Goal: Obtain resource: Obtain resource

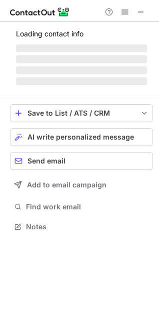
scroll to position [225, 159]
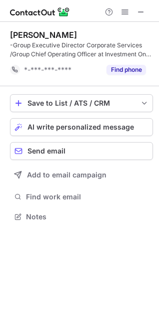
scroll to position [209, 159]
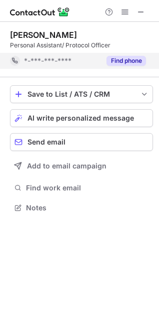
scroll to position [200, 159]
click at [131, 79] on div "Save to List / ATS / CRM List Select Lever Connect Greenhouse Connect Salesforc…" at bounding box center [81, 150] width 143 height 146
click at [129, 56] on button "Find phone" at bounding box center [125, 61] width 39 height 10
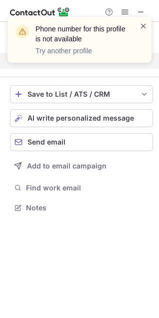
click at [143, 23] on span at bounding box center [143, 26] width 8 height 10
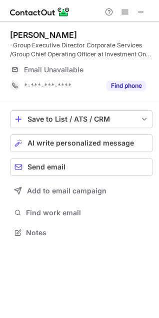
scroll to position [225, 159]
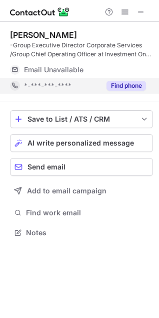
click at [122, 80] on div "Find phone" at bounding box center [122, 86] width 45 height 16
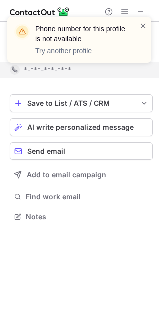
scroll to position [209, 159]
